Goal: Information Seeking & Learning: Learn about a topic

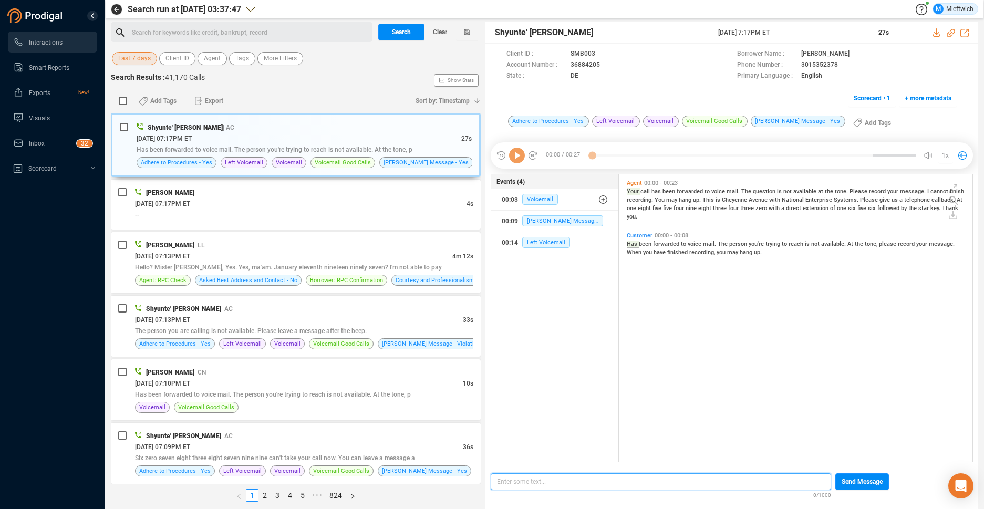
scroll to position [3, 6]
click at [202, 57] on button "Agent" at bounding box center [211, 58] width 29 height 13
click at [214, 60] on span "Agent" at bounding box center [212, 58] width 17 height 13
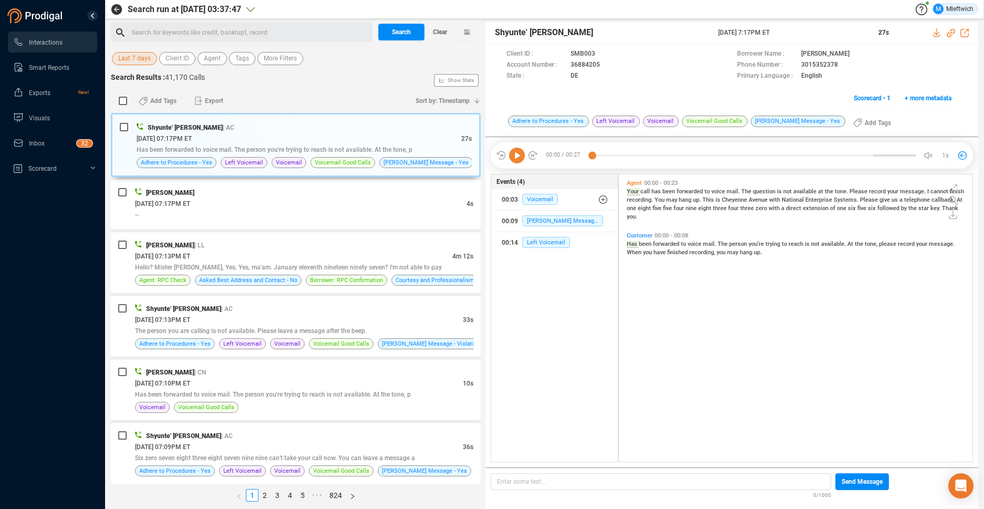
click at [316, 35] on div "Search for keywords like credit, bankrupt, record ﻿" at bounding box center [250, 33] width 237 height 16
click at [214, 58] on span "Agent" at bounding box center [212, 58] width 17 height 13
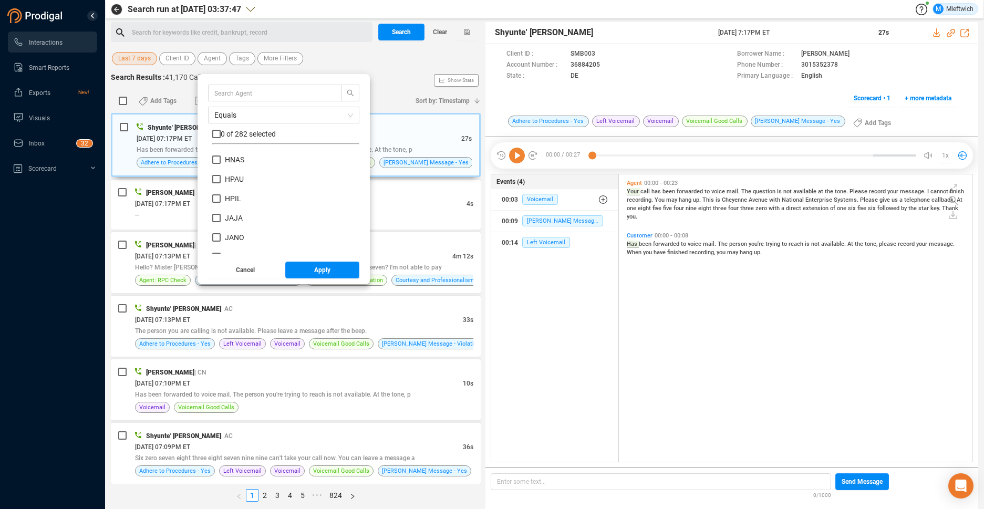
scroll to position [2121, 0]
click at [216, 156] on input "HJAC" at bounding box center [216, 155] width 8 height 8
checkbox input "true"
click at [311, 272] on button "Apply" at bounding box center [322, 270] width 75 height 17
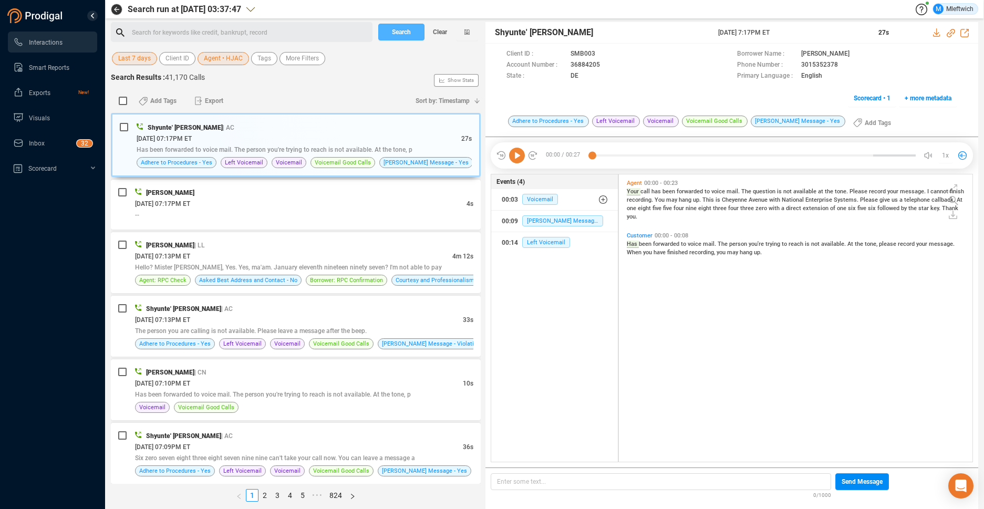
click at [413, 32] on button "Search" at bounding box center [401, 32] width 46 height 17
click at [413, 32] on div "Search Clear" at bounding box center [427, 32] width 105 height 20
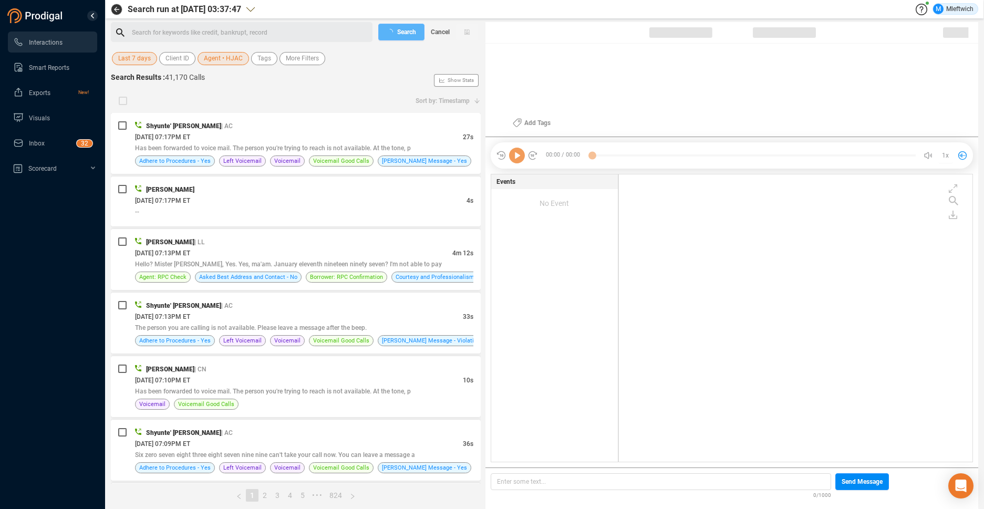
click at [413, 32] on div "Search Cancel" at bounding box center [427, 32] width 105 height 20
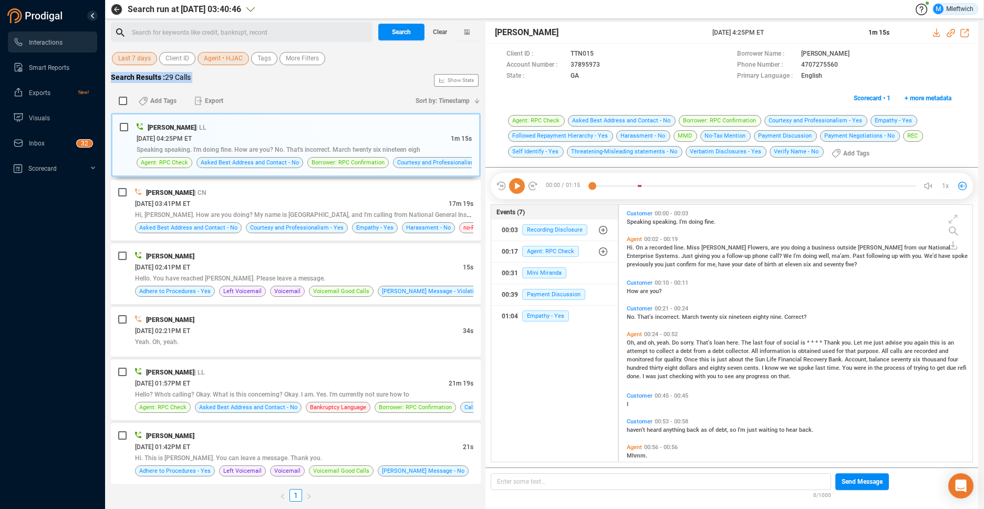
scroll to position [254, 348]
click at [233, 54] on span "Agent • HJAC" at bounding box center [223, 58] width 39 height 13
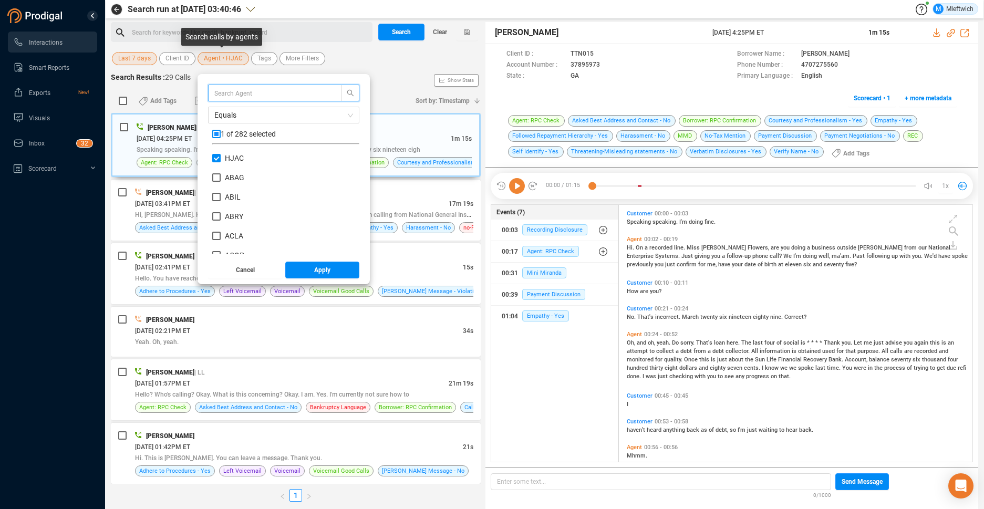
scroll to position [98, 142]
click at [217, 158] on input "HJAC" at bounding box center [216, 158] width 8 height 8
checkbox input "false"
click at [213, 244] on input "MICR" at bounding box center [216, 246] width 8 height 8
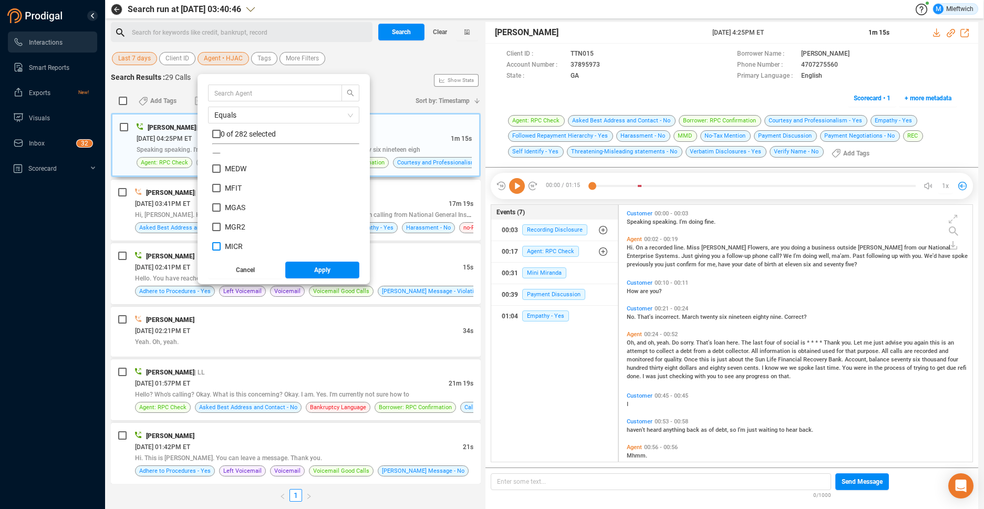
checkbox input "true"
click at [329, 272] on span "Apply" at bounding box center [322, 270] width 16 height 17
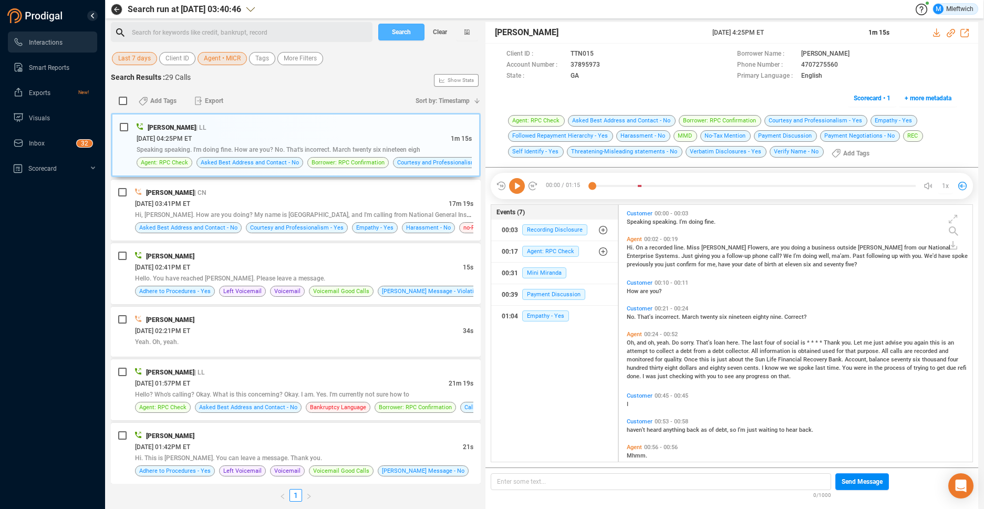
click at [407, 33] on span "Search" at bounding box center [401, 32] width 19 height 17
click at [407, 33] on div "Search Clear" at bounding box center [427, 32] width 105 height 20
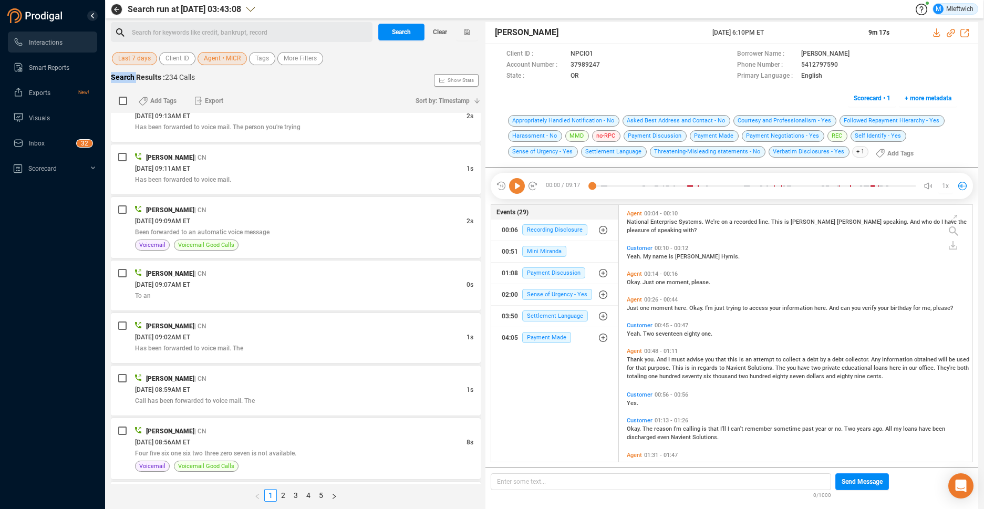
scroll to position [2578, 0]
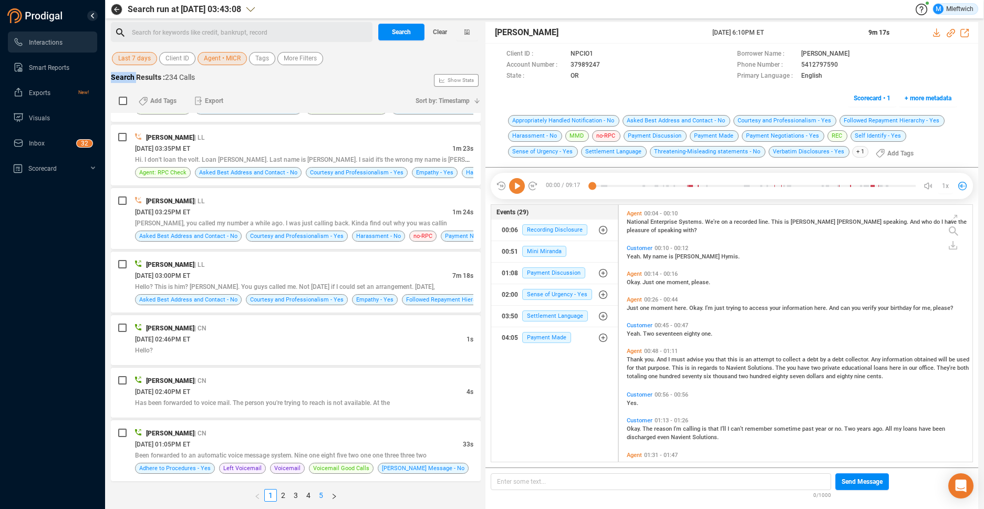
click at [320, 496] on link "5" at bounding box center [321, 495] width 12 height 12
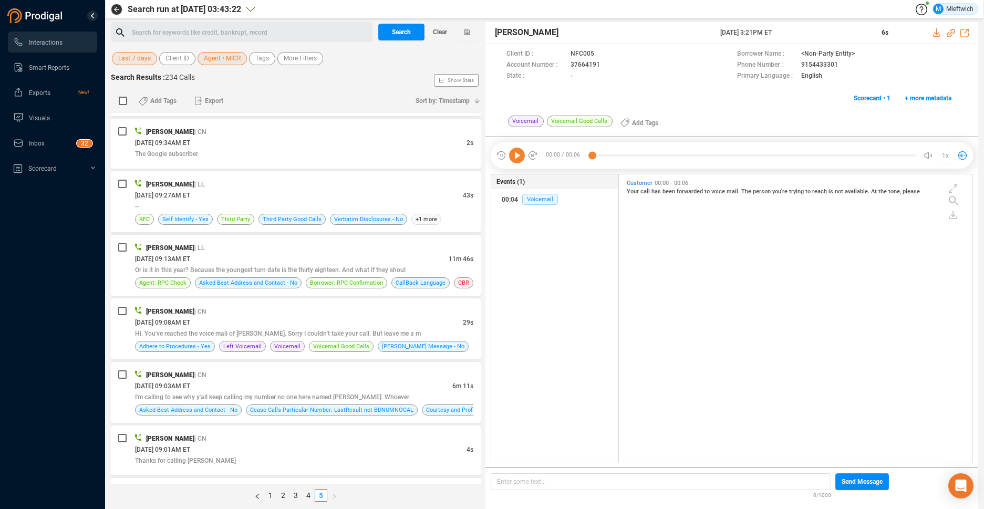
scroll to position [1671, 0]
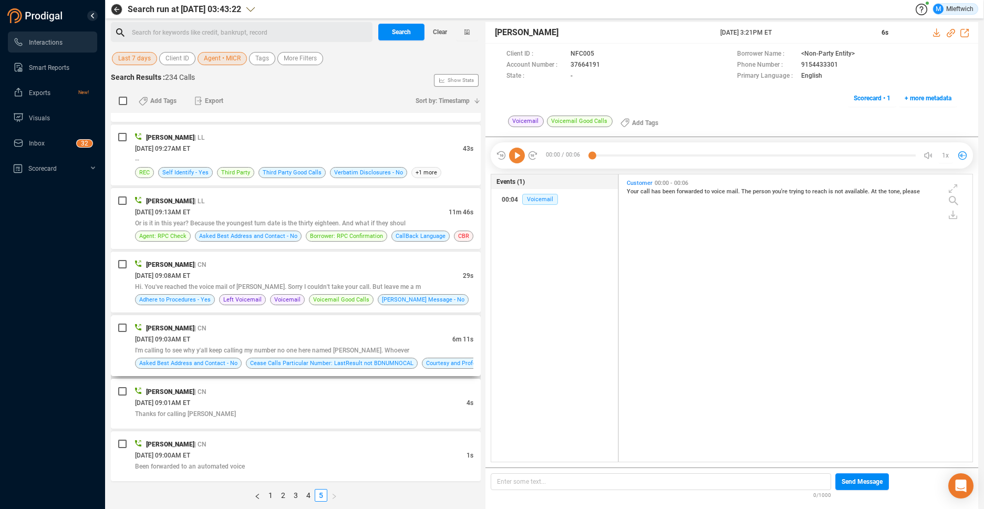
click at [315, 351] on span "I'm calling to see why y'all keep calling my number no one here named [PERSON_N…" at bounding box center [272, 350] width 274 height 7
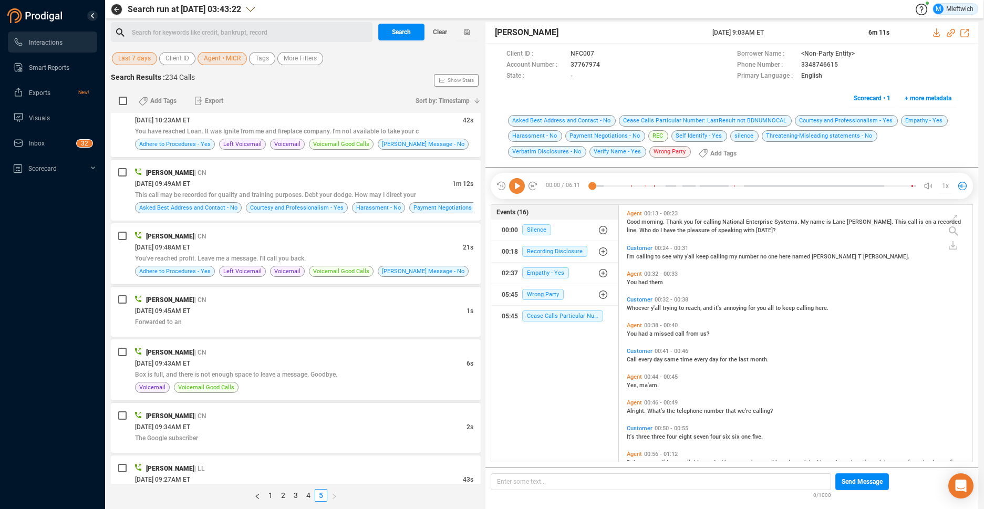
scroll to position [1226, 0]
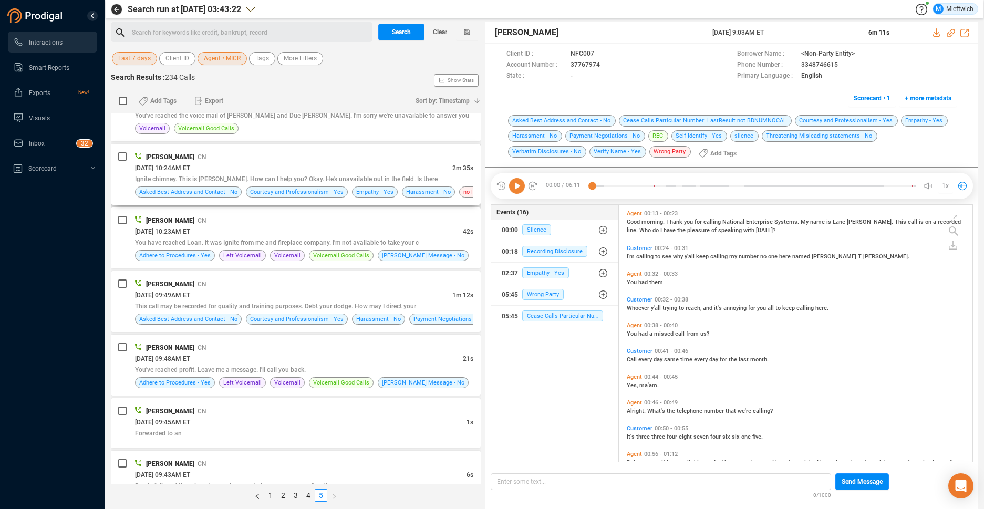
click at [363, 179] on span "Ignite chimney. This is [PERSON_NAME]. How can I help you? Okay. He's unavailab…" at bounding box center [286, 178] width 302 height 7
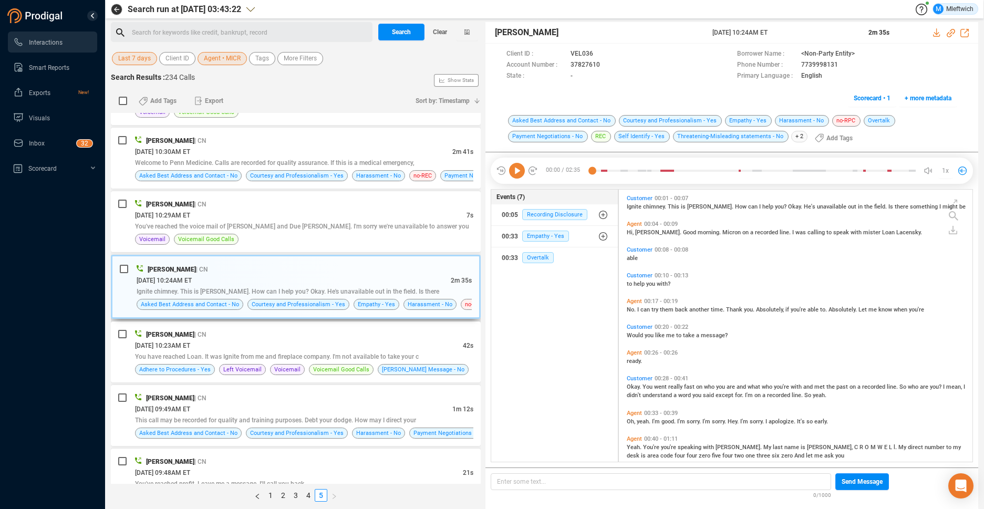
scroll to position [1060, 0]
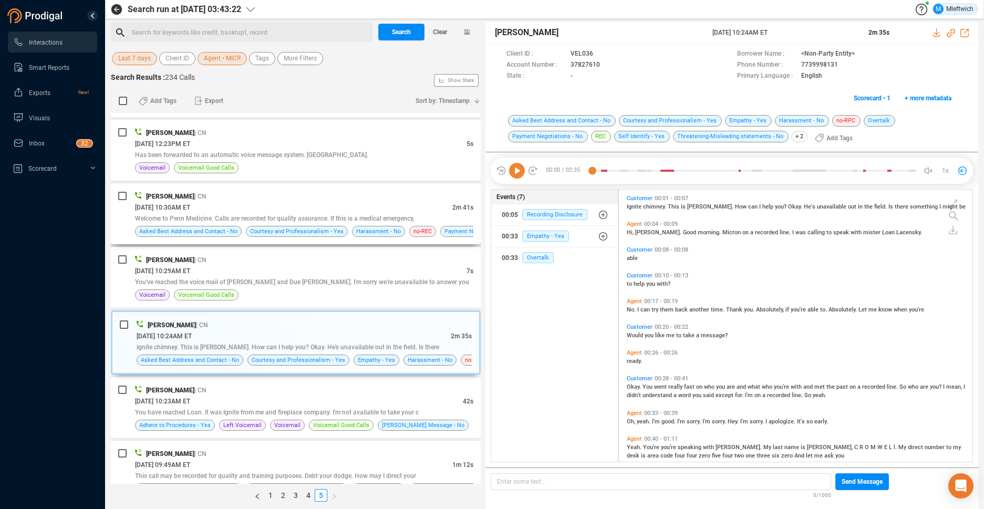
click at [358, 190] on div "[PERSON_NAME] | CN [DATE] 10:30AM ET 2m 41s Welcome to Penn Medicine. Calls are…" at bounding box center [296, 213] width 370 height 61
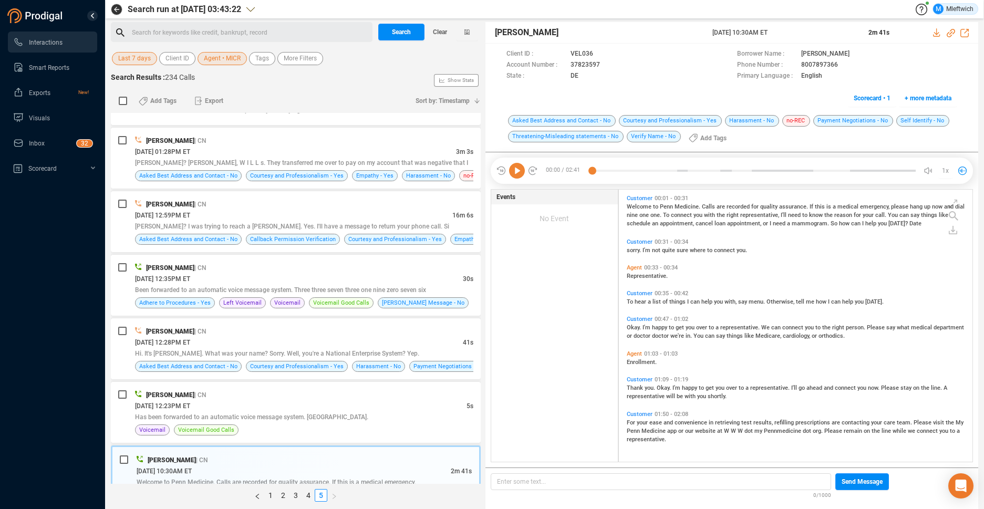
scroll to position [786, 0]
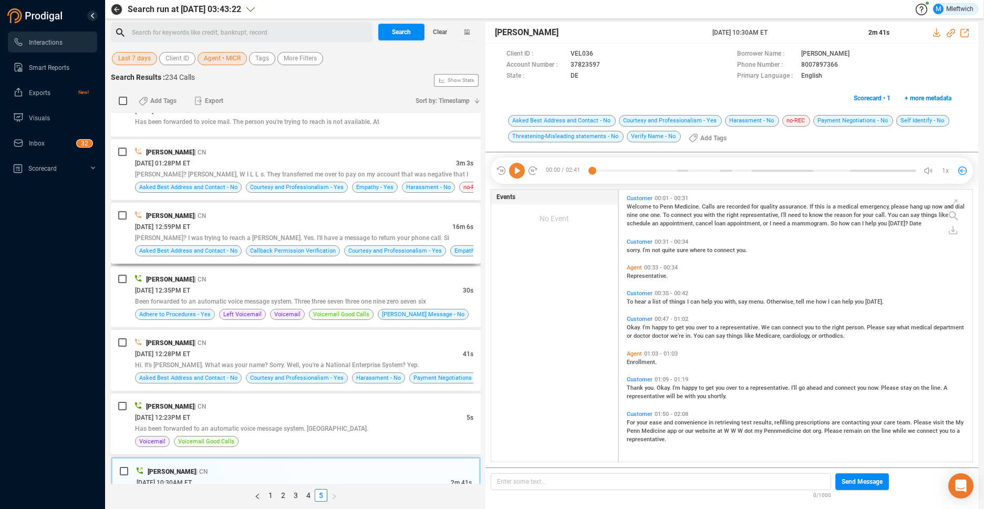
click at [423, 234] on div "[PERSON_NAME]? I was trying to reach a [PERSON_NAME]. Yes. I'll have a message …" at bounding box center [304, 237] width 338 height 11
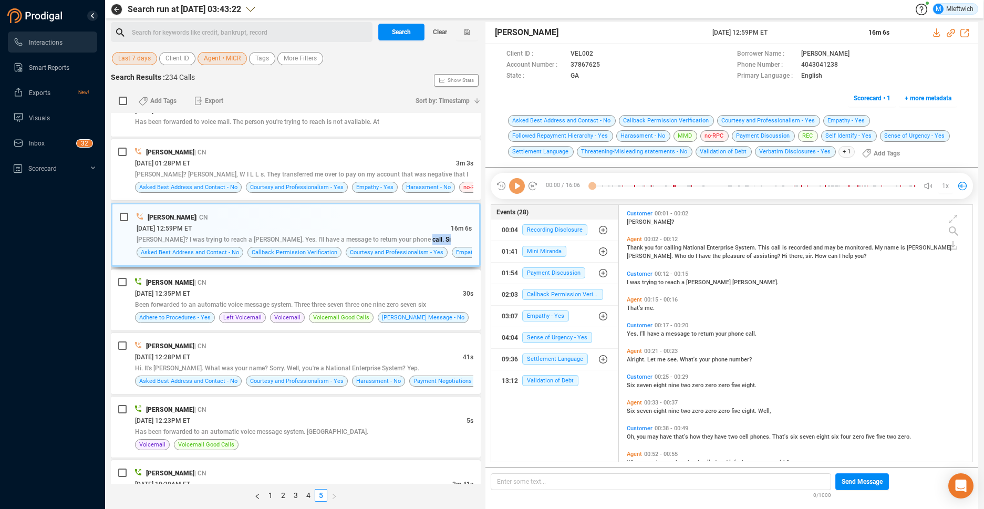
scroll to position [254, 348]
click at [440, 165] on div "[DATE] 01:28PM ET" at bounding box center [295, 163] width 321 height 11
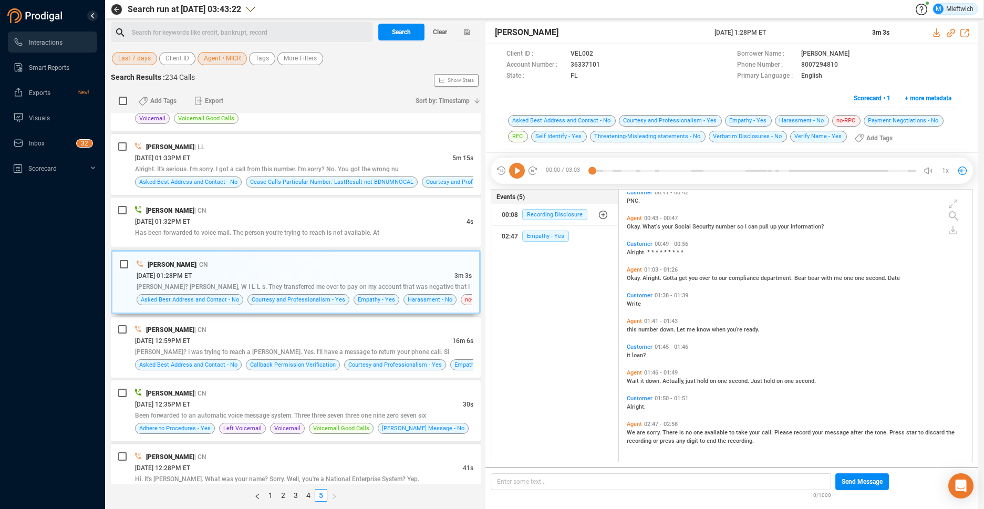
scroll to position [620, 0]
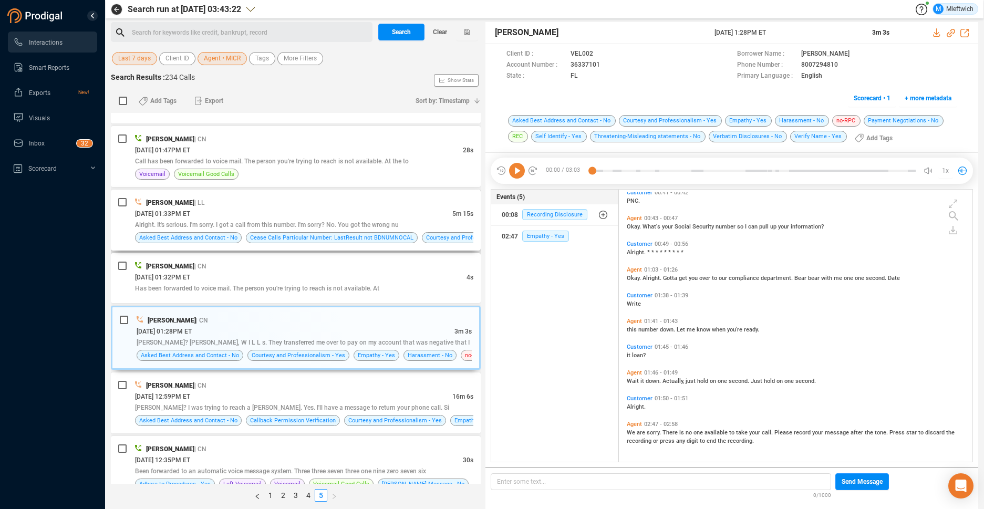
click at [438, 217] on div "[DATE] 01:33PM ET" at bounding box center [293, 213] width 317 height 11
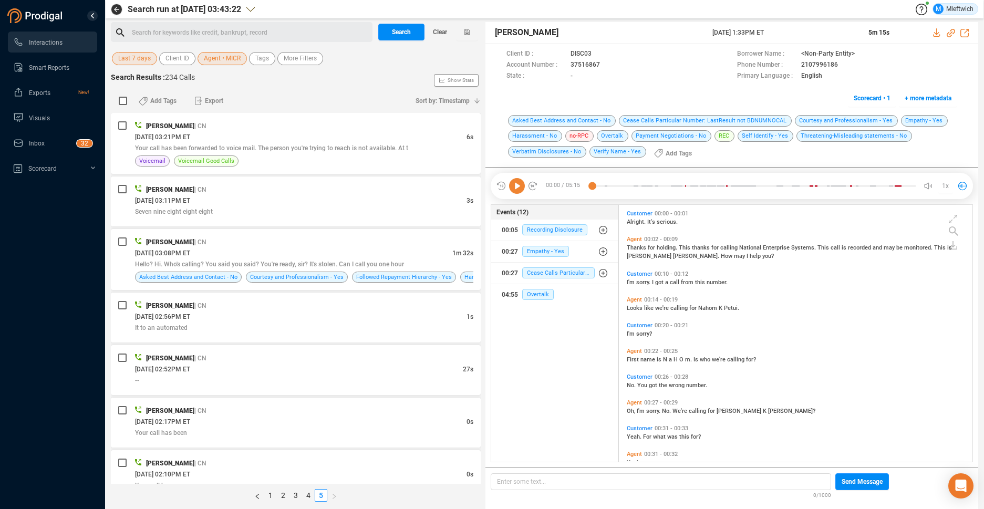
scroll to position [111, 0]
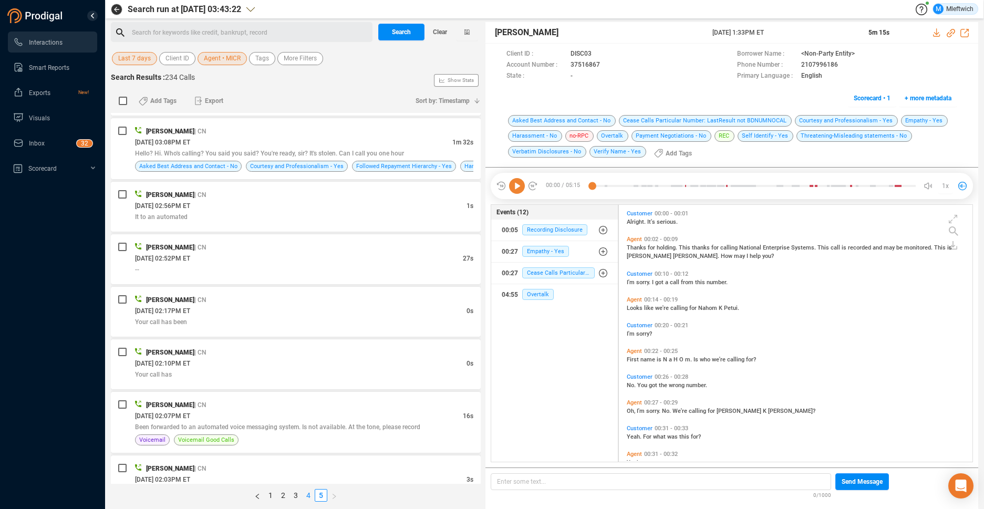
click at [306, 491] on link "4" at bounding box center [308, 495] width 12 height 12
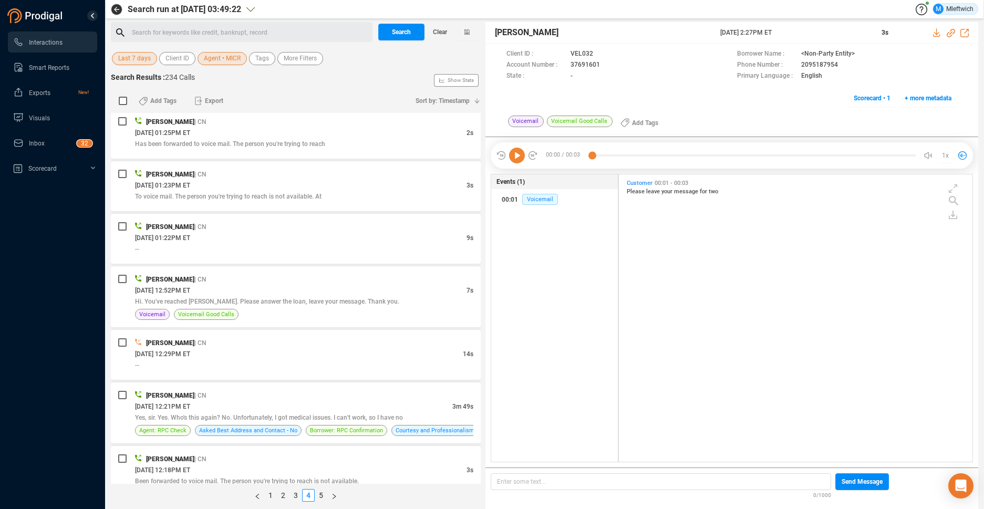
scroll to position [445, 0]
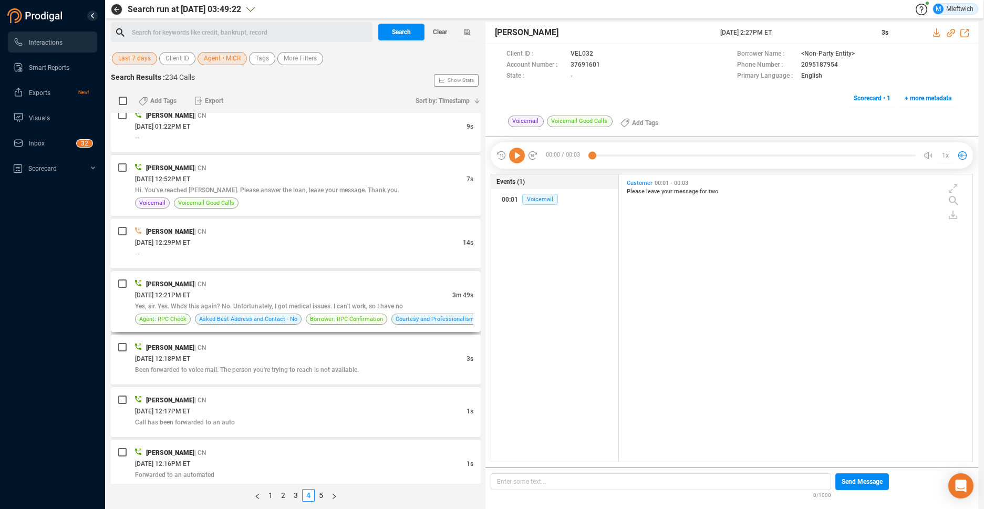
click at [379, 284] on div "[PERSON_NAME] | CN" at bounding box center [304, 283] width 338 height 11
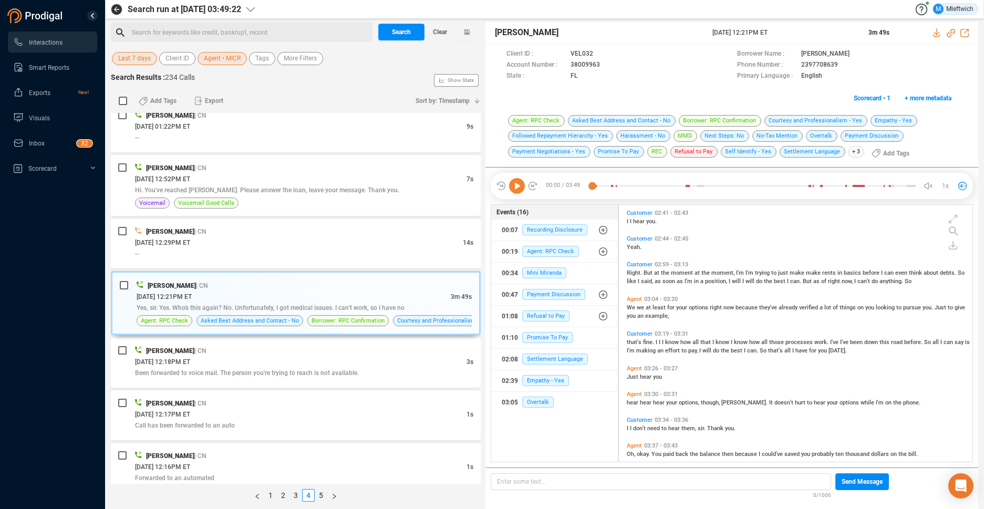
scroll to position [544, 0]
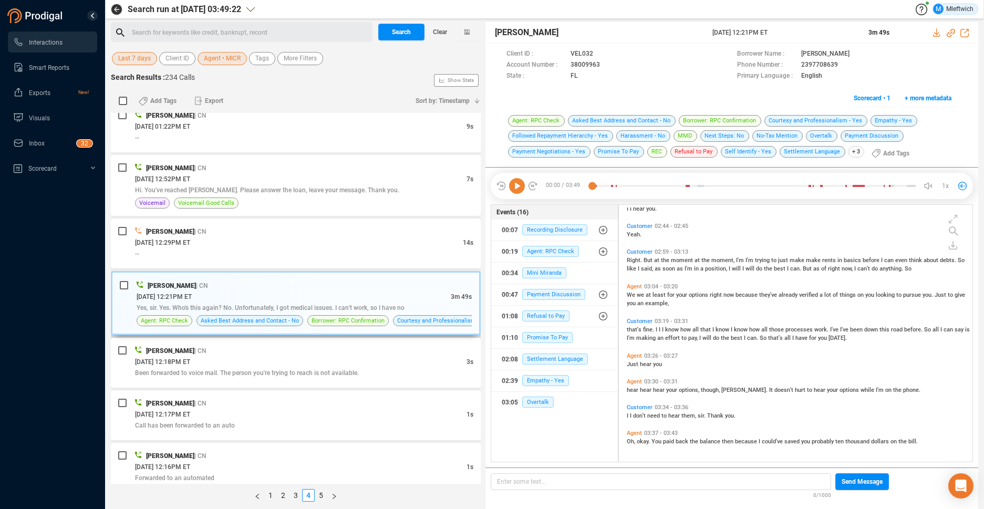
click at [357, 297] on div "[DATE] 12:21PM ET" at bounding box center [294, 296] width 314 height 11
click at [357, 298] on div "[DATE] 12:21PM ET" at bounding box center [294, 296] width 314 height 11
click at [605, 59] on icon at bounding box center [602, 54] width 8 height 8
click at [606, 59] on icon at bounding box center [602, 54] width 8 height 8
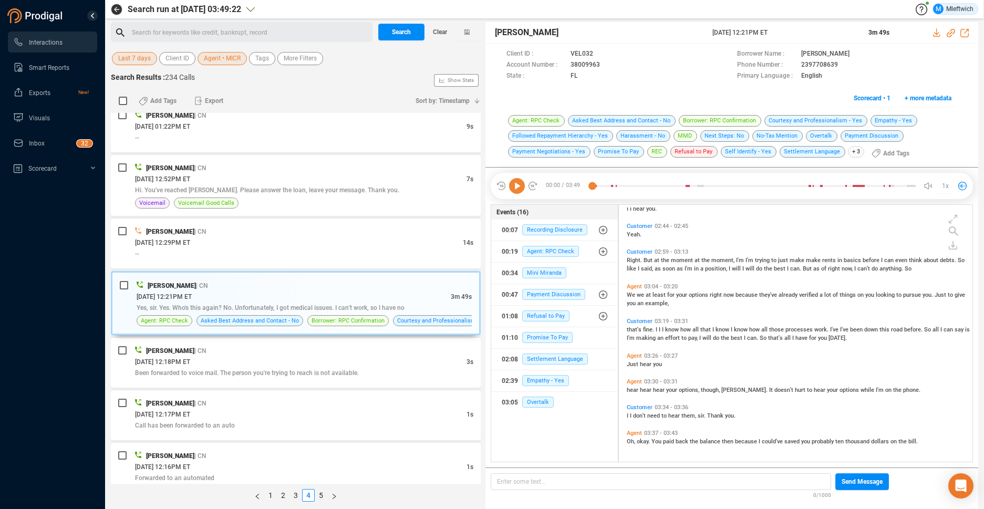
click at [233, 60] on span "Agent • MICR" at bounding box center [222, 58] width 37 height 13
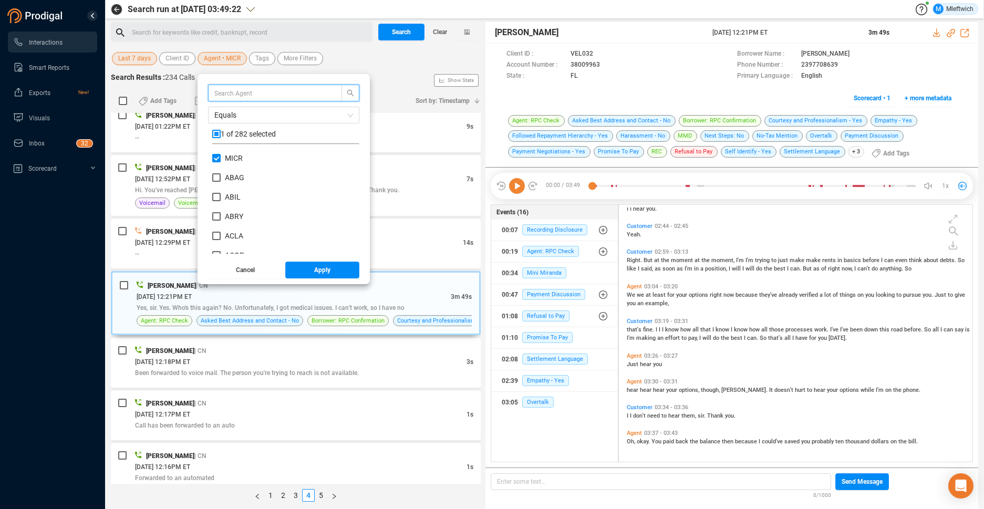
scroll to position [98, 142]
click at [218, 156] on input "MICR" at bounding box center [216, 158] width 8 height 8
checkbox input "false"
click at [214, 154] on input "NRIZ" at bounding box center [216, 154] width 8 height 8
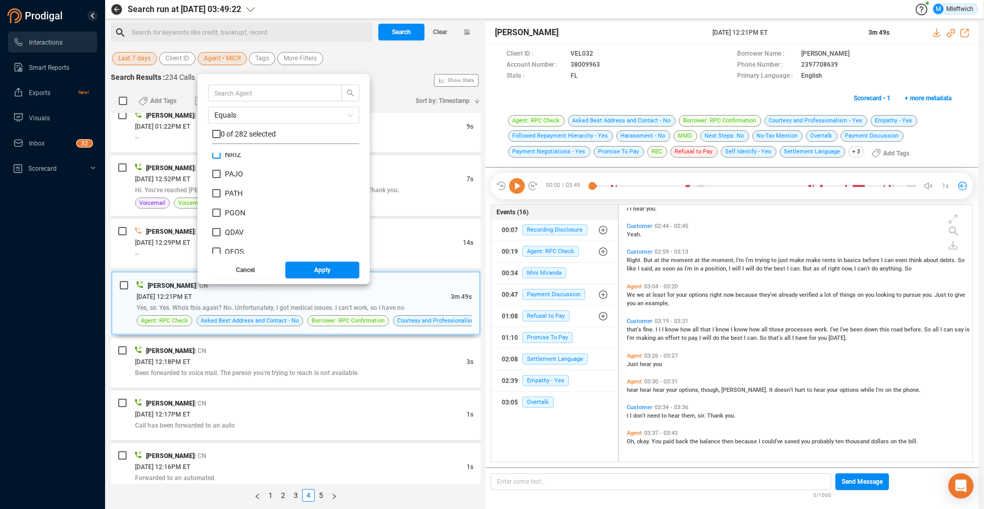
checkbox input "true"
click at [319, 271] on span "Apply" at bounding box center [322, 270] width 16 height 17
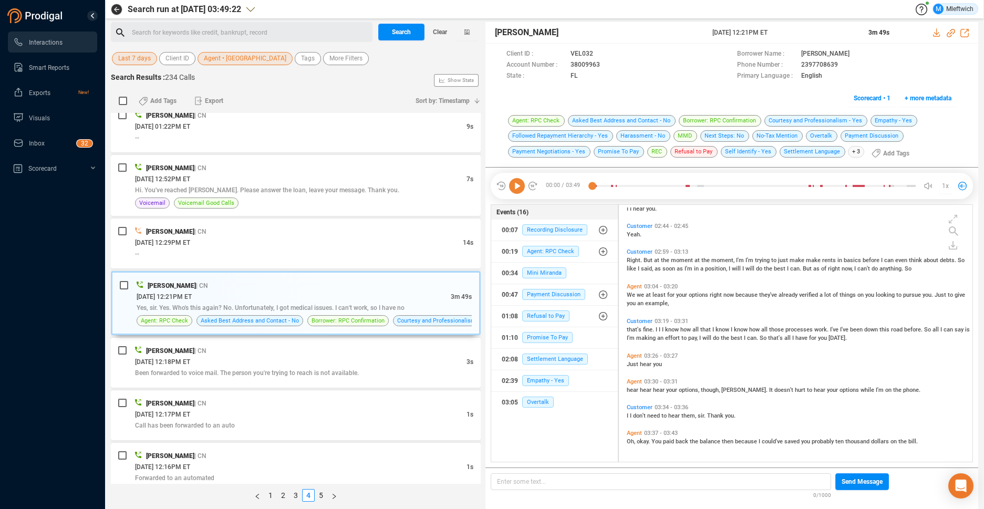
click at [388, 72] on div "Search Results : 234 Calls Show Stats" at bounding box center [296, 80] width 370 height 17
click at [354, 35] on div "Search for keywords like credit, bankrupt, record ﻿" at bounding box center [250, 33] width 237 height 16
click at [357, 93] on div "Add Tags Export" at bounding box center [269, 101] width 279 height 22
click at [407, 32] on span "Search" at bounding box center [401, 32] width 19 height 17
click at [407, 32] on div "Search Clear" at bounding box center [427, 32] width 105 height 20
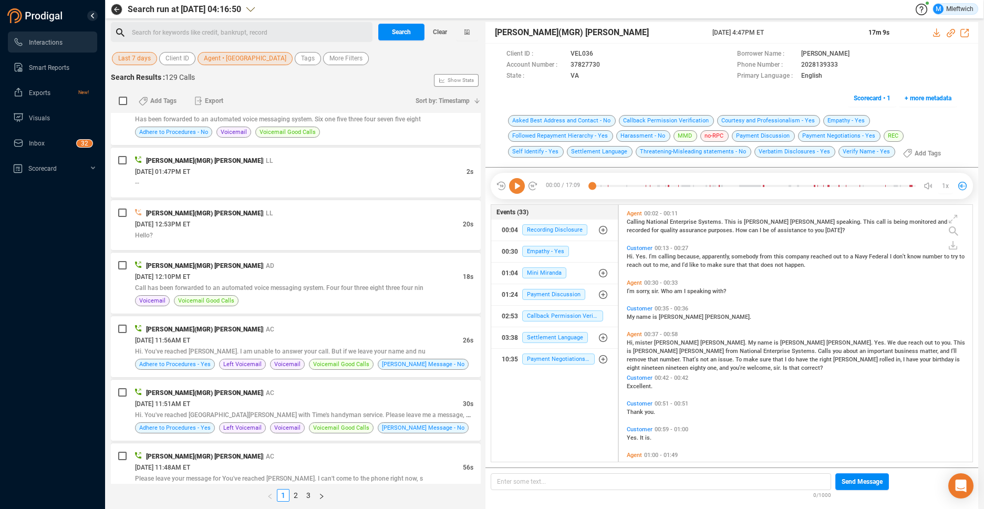
scroll to position [2776, 0]
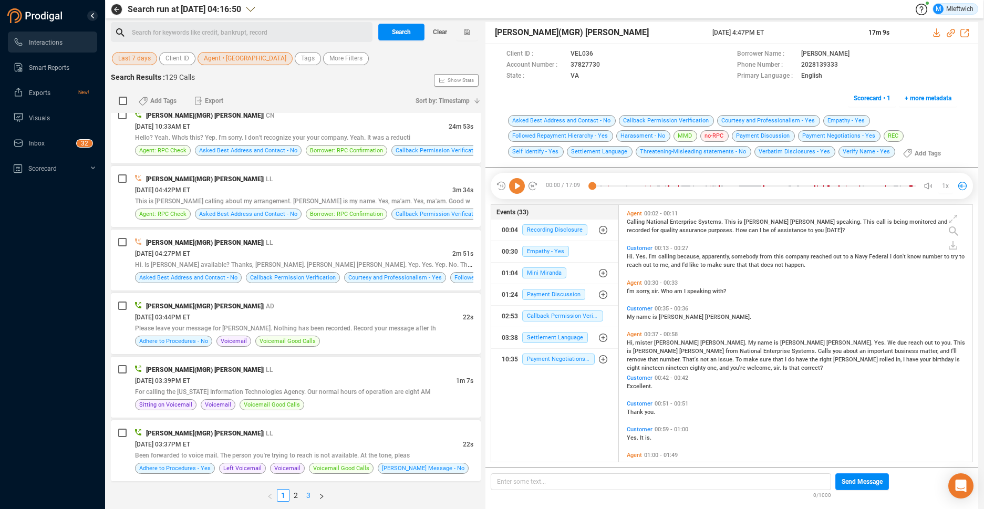
click at [308, 493] on link "3" at bounding box center [308, 495] width 12 height 12
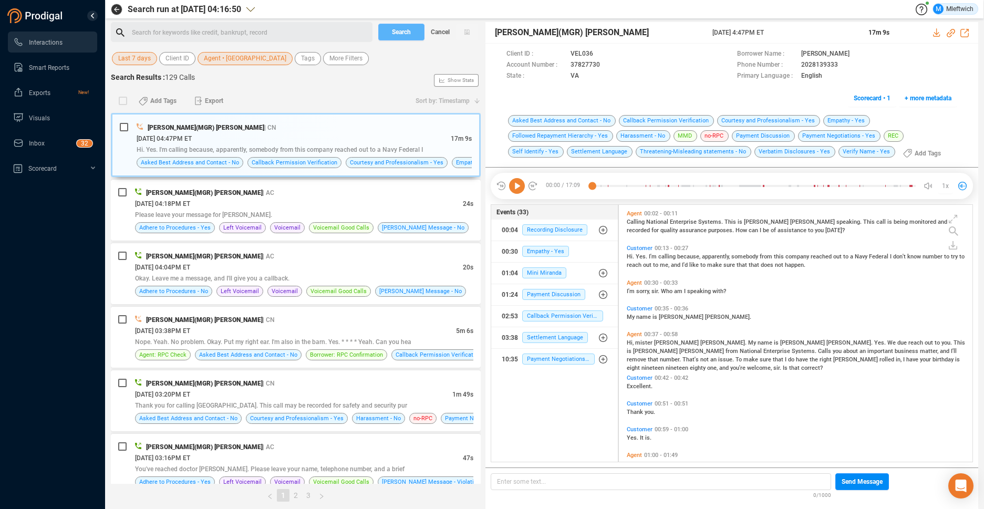
click at [308, 494] on link "3" at bounding box center [308, 495] width 12 height 12
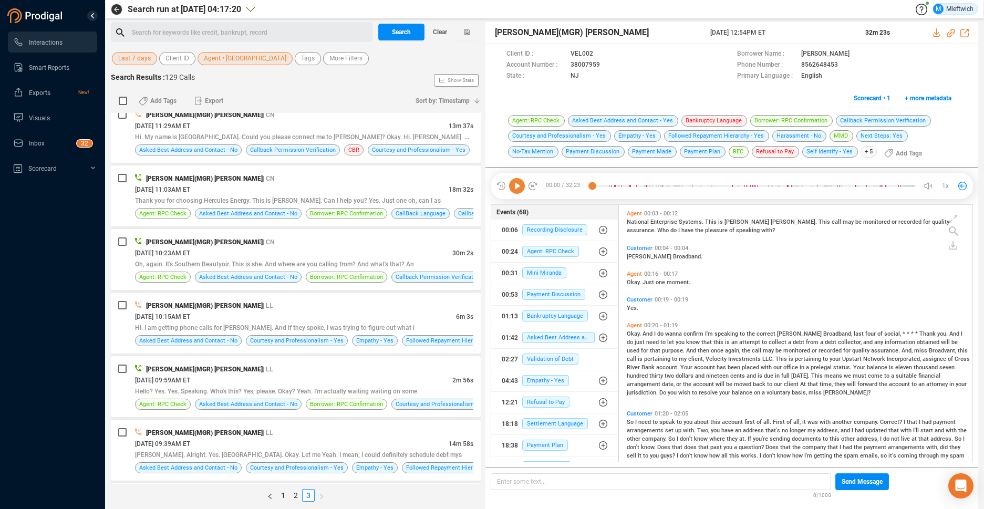
scroll to position [1475, 0]
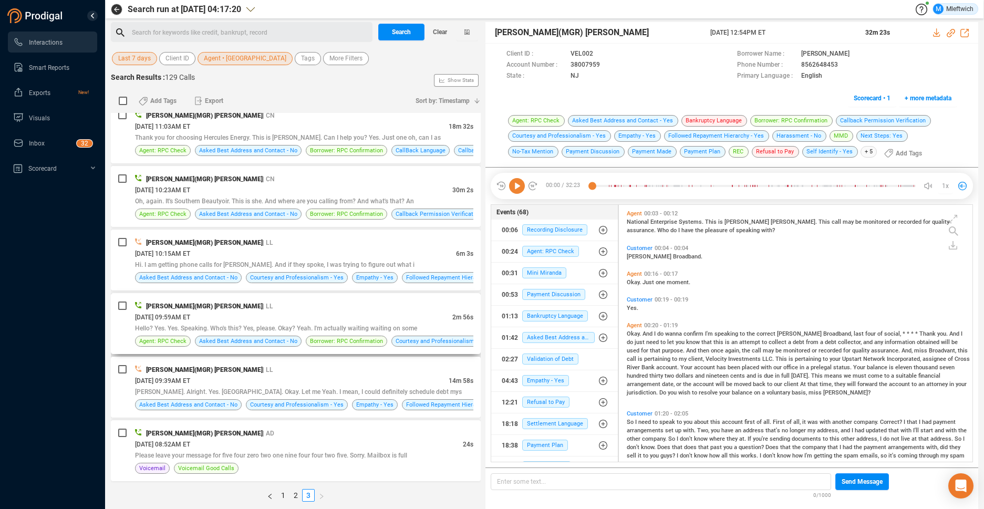
click at [413, 322] on div "Hello? Yes. Yes. Speaking. Who's this? Yes, please. Okay? Yeah. I'm actually wa…" at bounding box center [304, 327] width 338 height 11
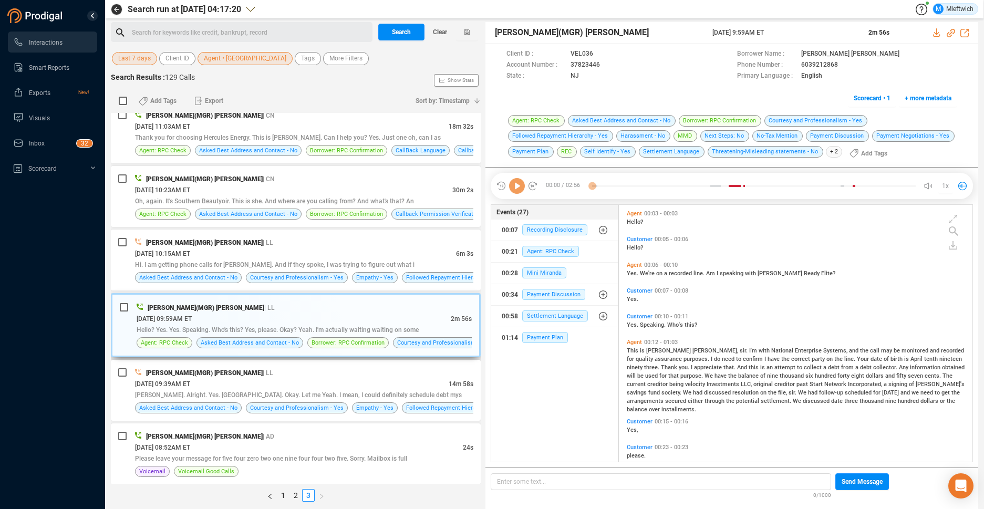
scroll to position [254, 348]
click at [606, 59] on icon at bounding box center [602, 54] width 8 height 8
